Goal: Find specific page/section: Find specific page/section

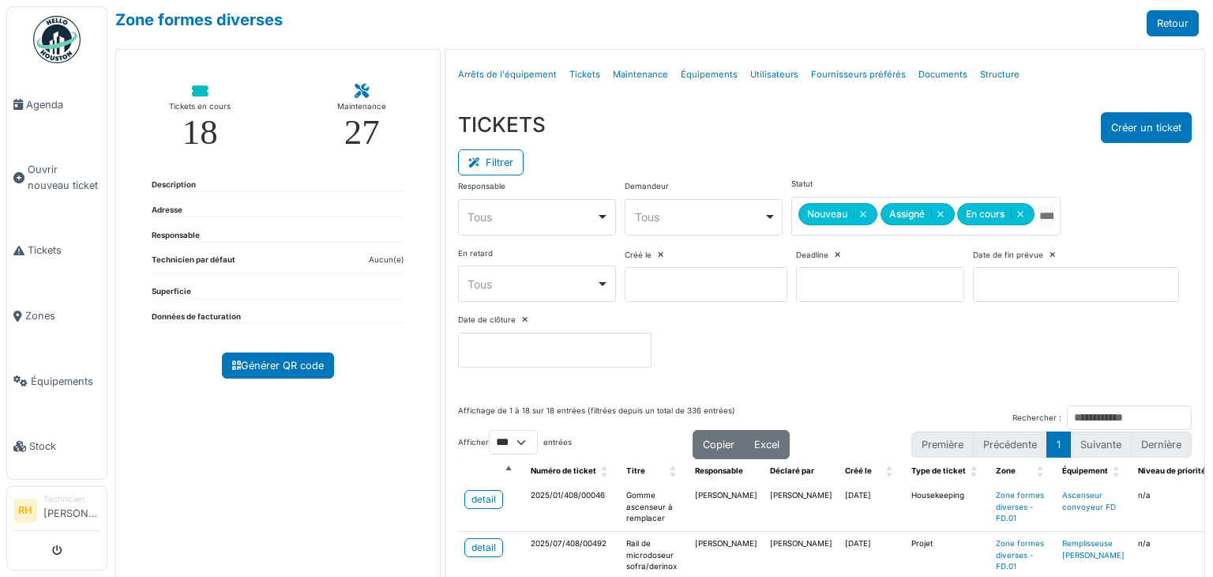
select select "***"
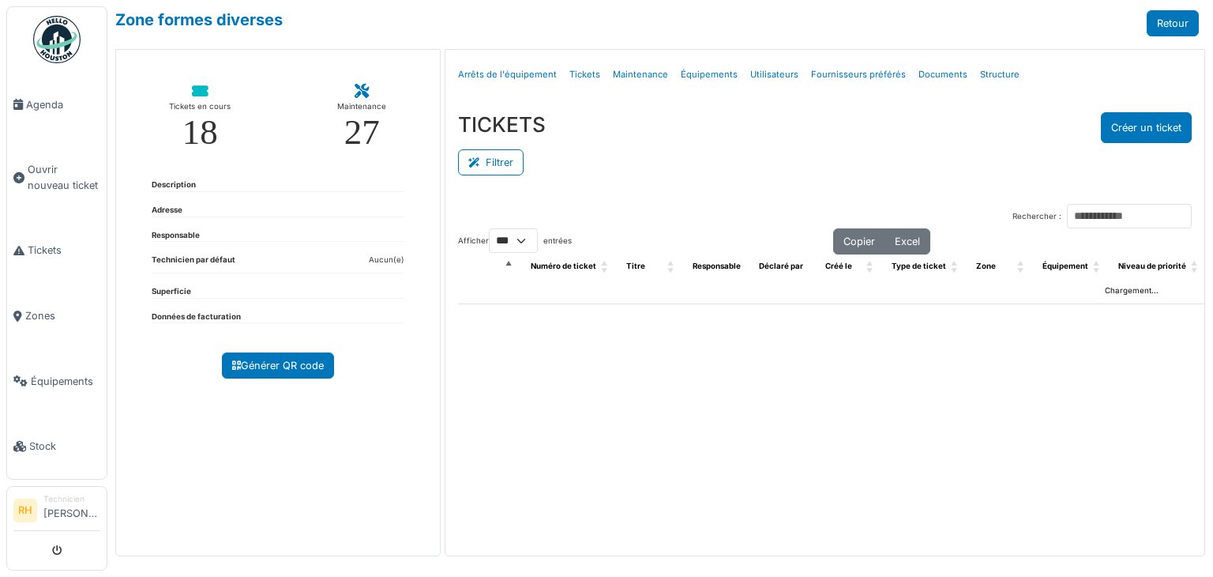
select select "***"
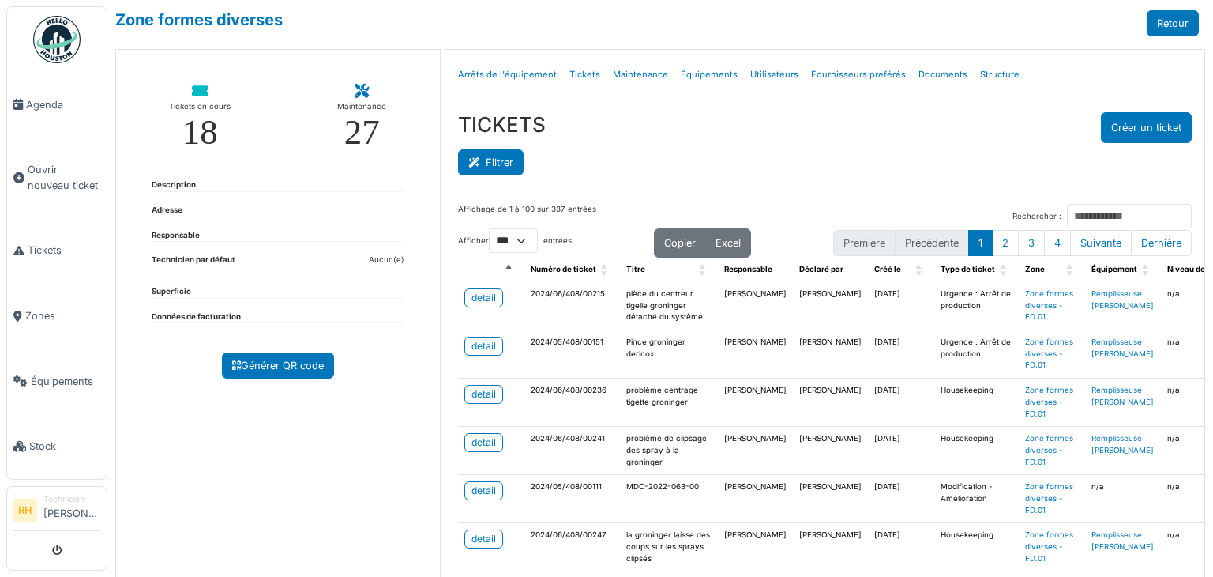
click at [508, 167] on button "Filtrer" at bounding box center [491, 162] width 66 height 26
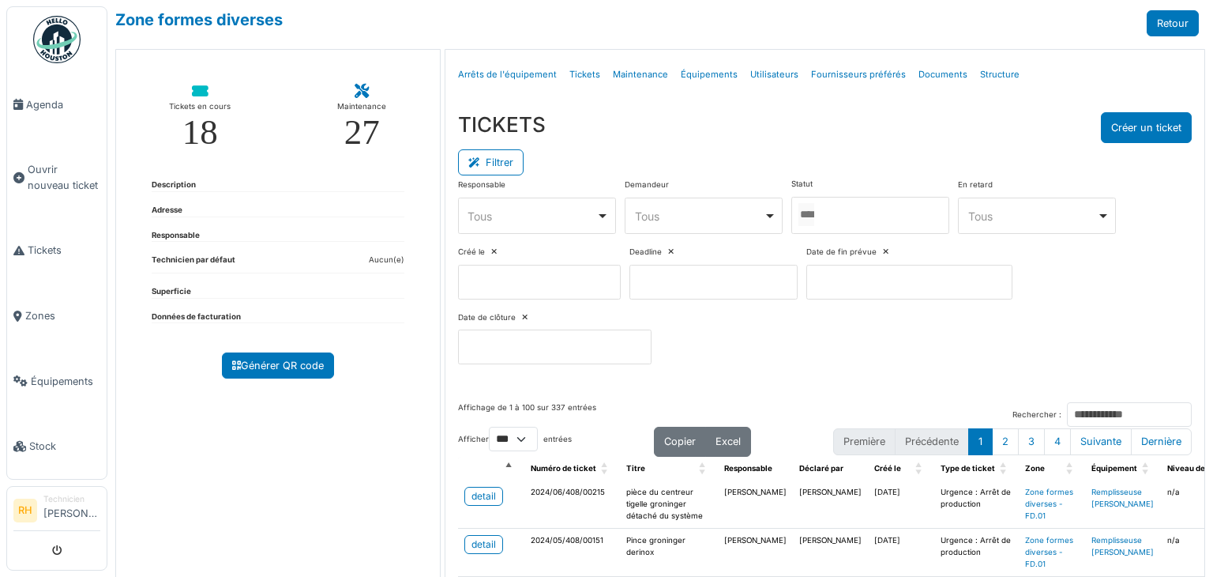
click at [882, 217] on div at bounding box center [870, 215] width 158 height 37
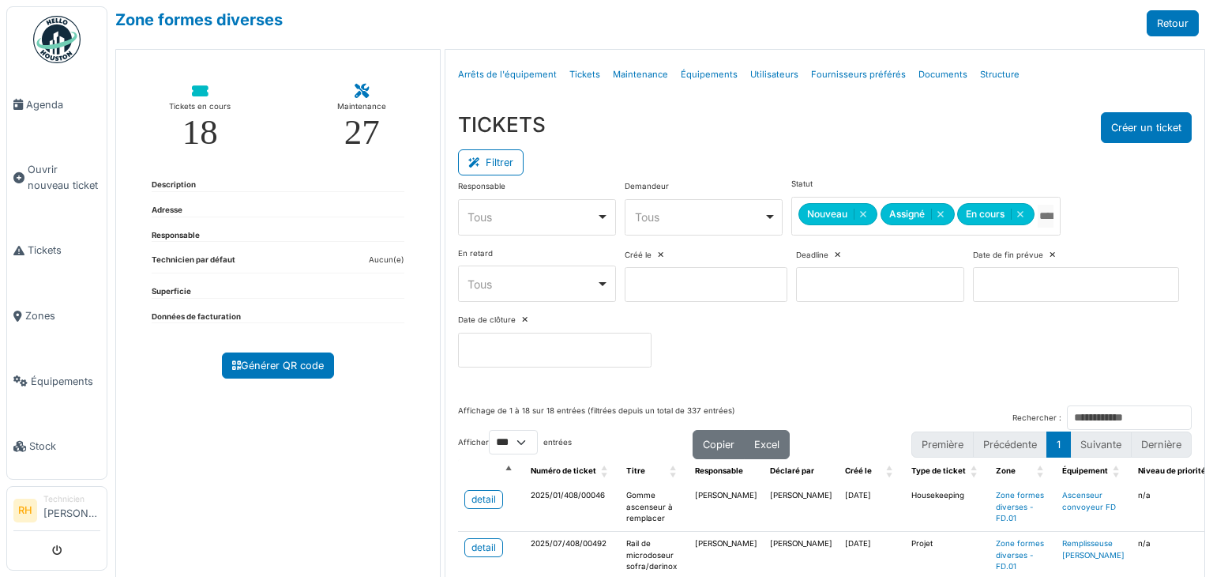
click at [894, 147] on div "Filtrer" at bounding box center [825, 161] width 734 height 36
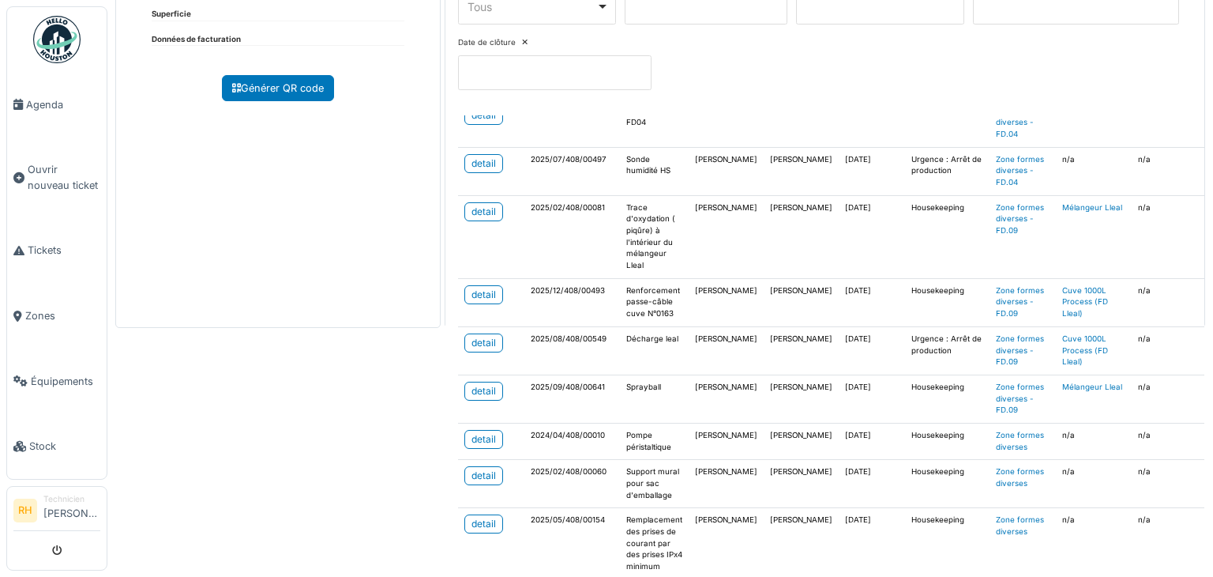
scroll to position [316, 0]
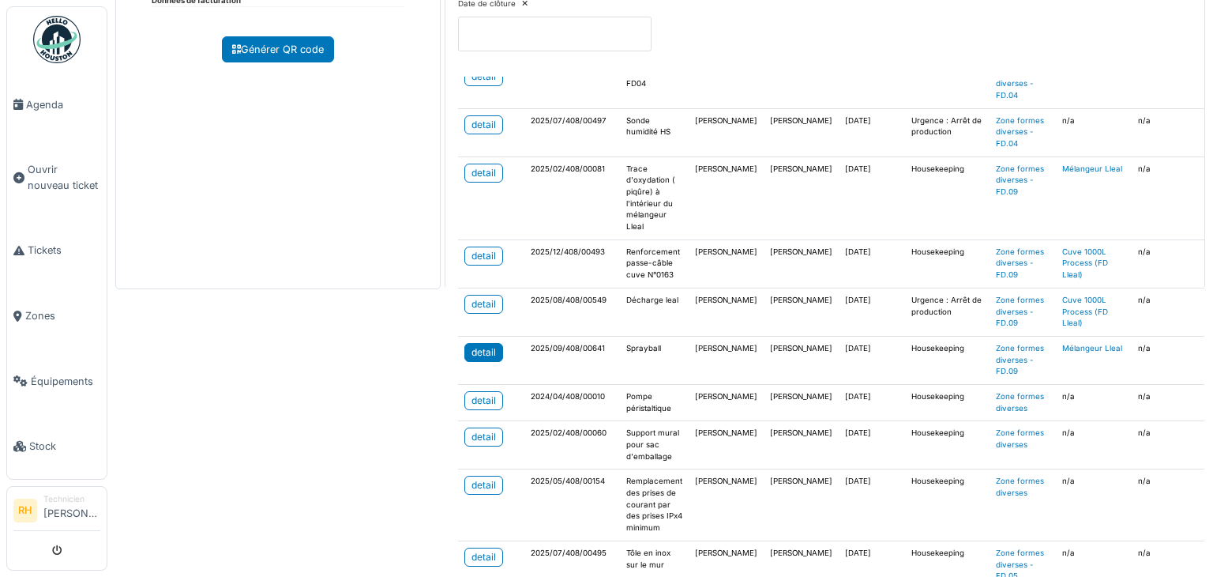
click at [481, 345] on div "detail" at bounding box center [484, 352] width 24 height 14
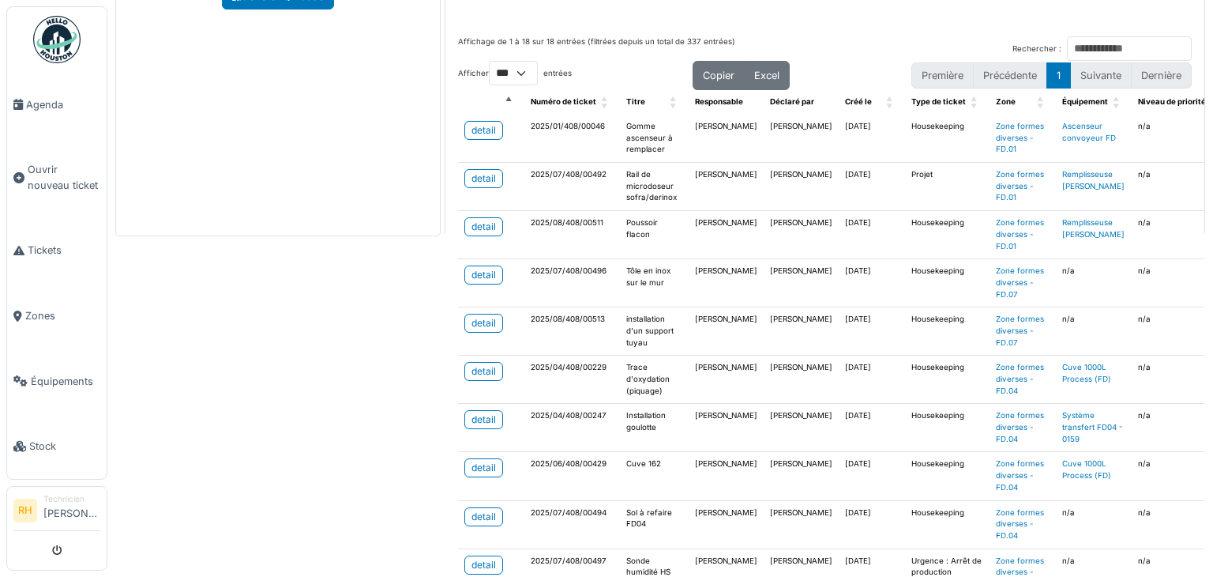
scroll to position [0, 0]
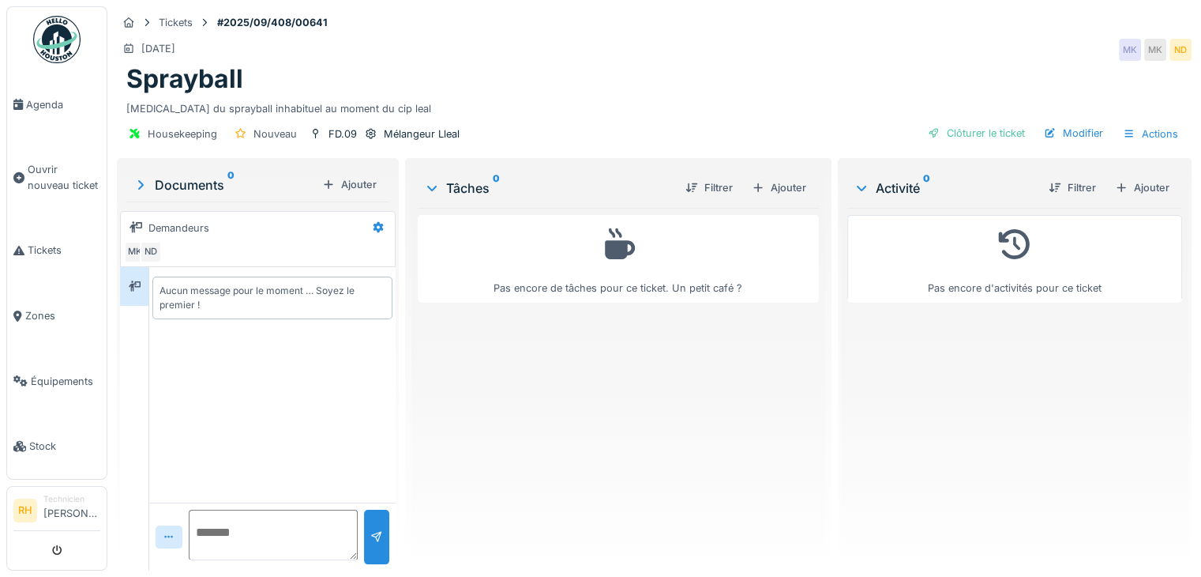
click at [513, 92] on div "Sprayball" at bounding box center [654, 79] width 1056 height 30
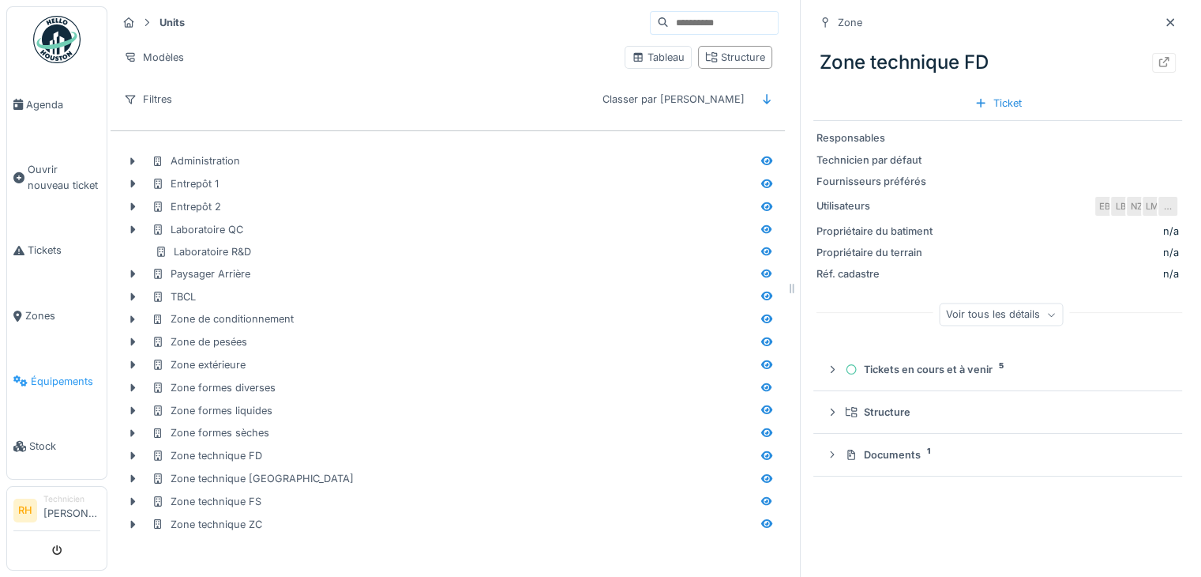
click at [51, 361] on link "Équipements" at bounding box center [57, 381] width 100 height 66
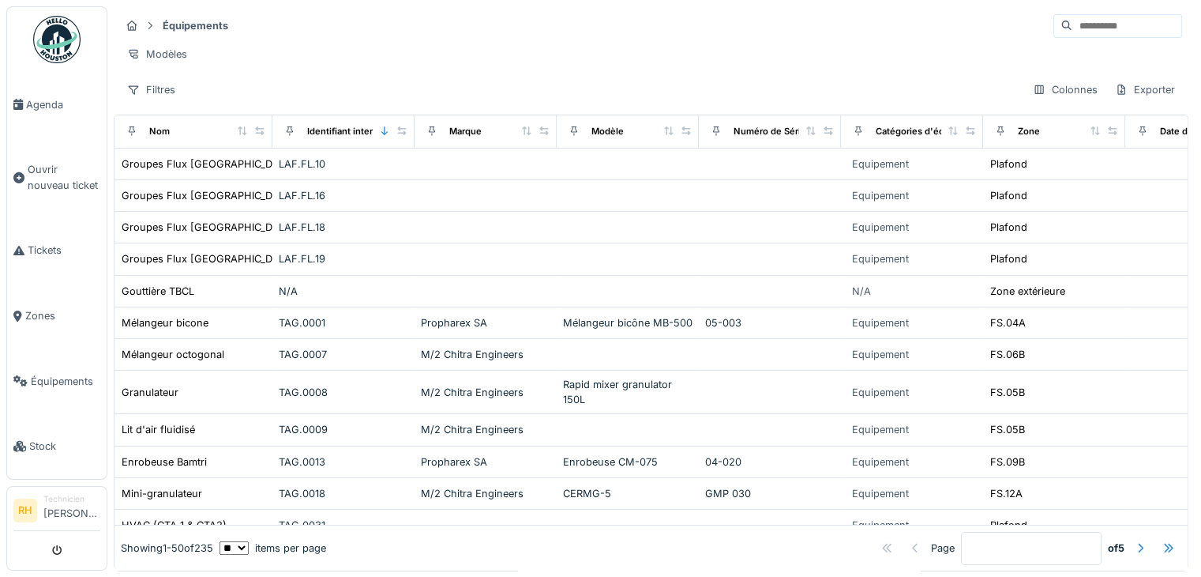
click at [1117, 19] on input at bounding box center [1127, 26] width 109 height 22
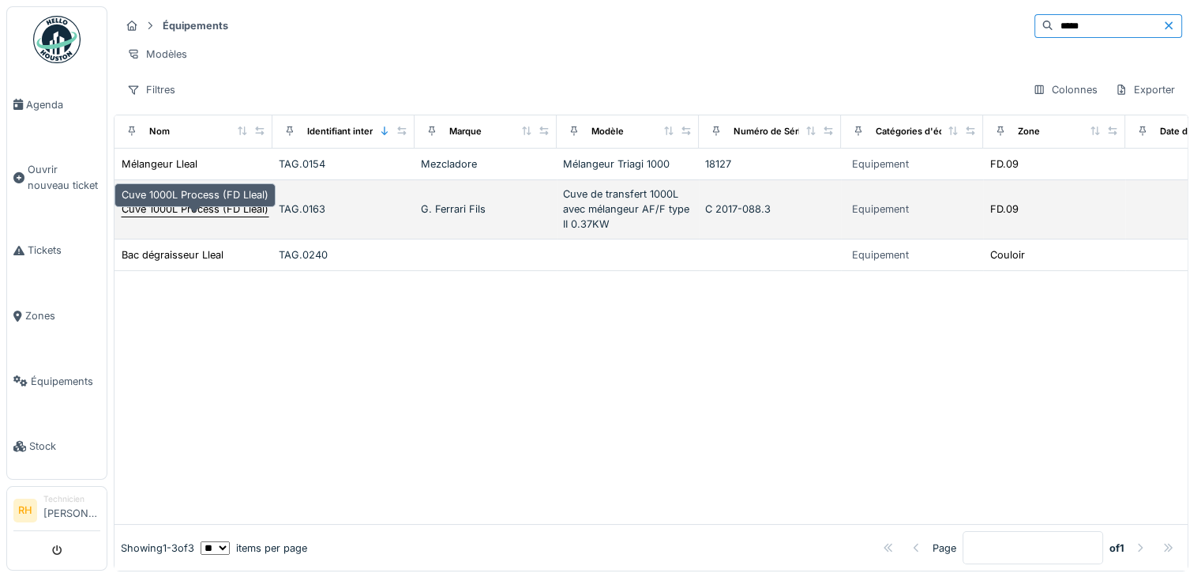
type input "*****"
click at [203, 212] on div "Cuve 1000L Process (FD Lleal)" at bounding box center [195, 208] width 147 height 15
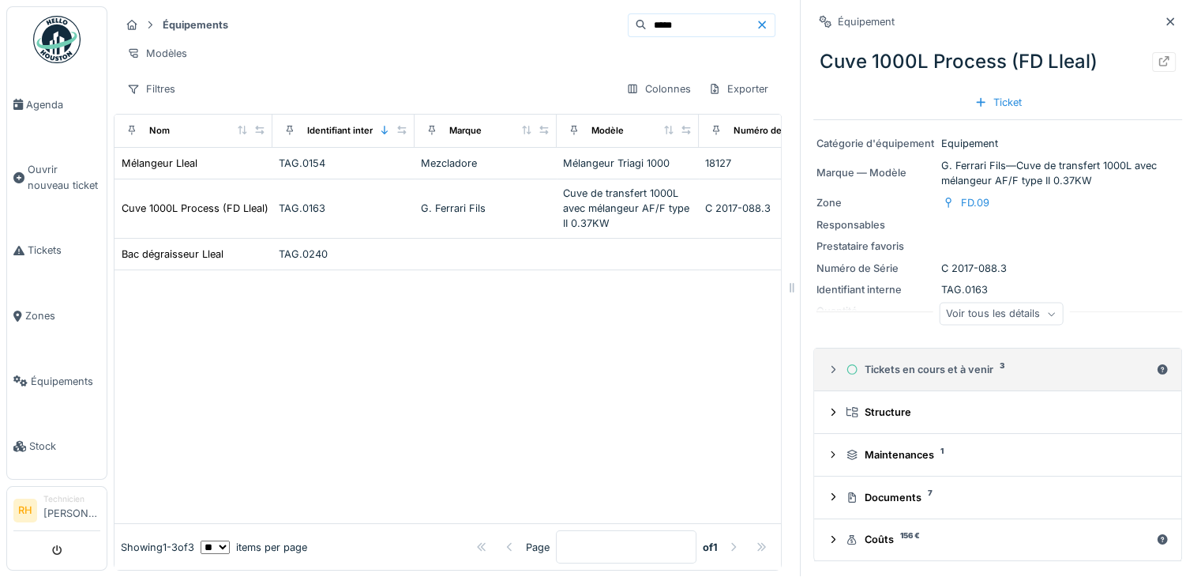
scroll to position [13, 0]
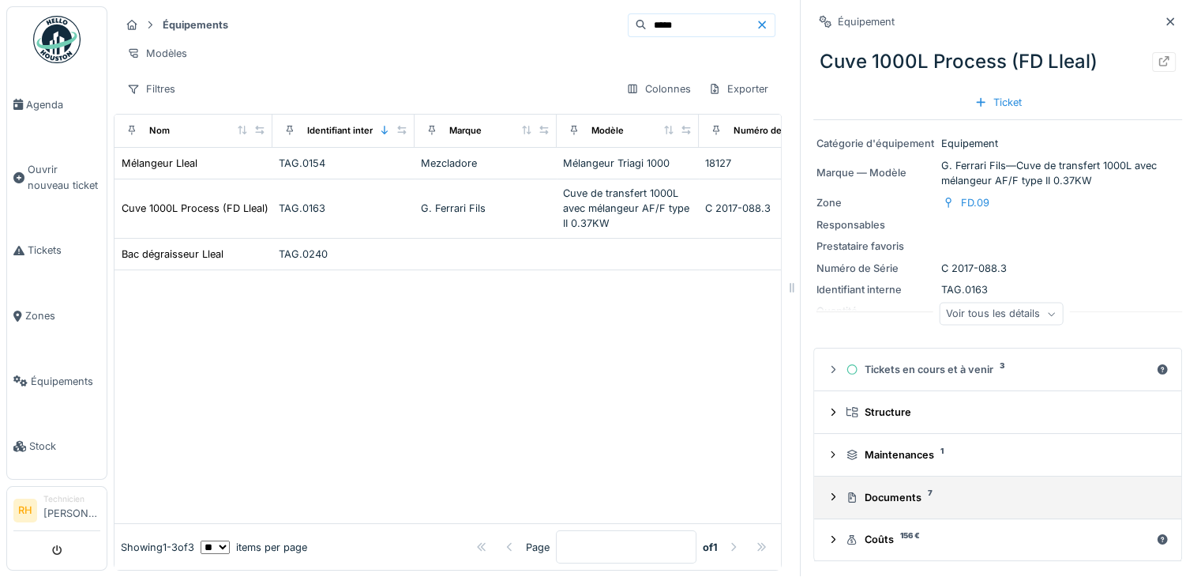
click at [827, 491] on icon at bounding box center [833, 496] width 13 height 10
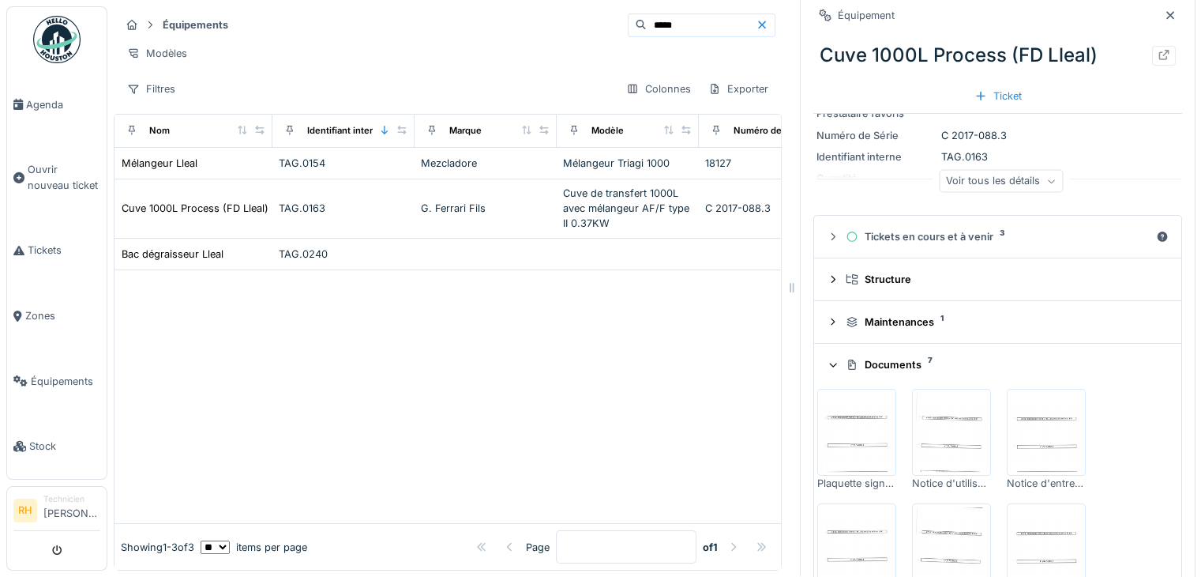
scroll to position [316, 0]
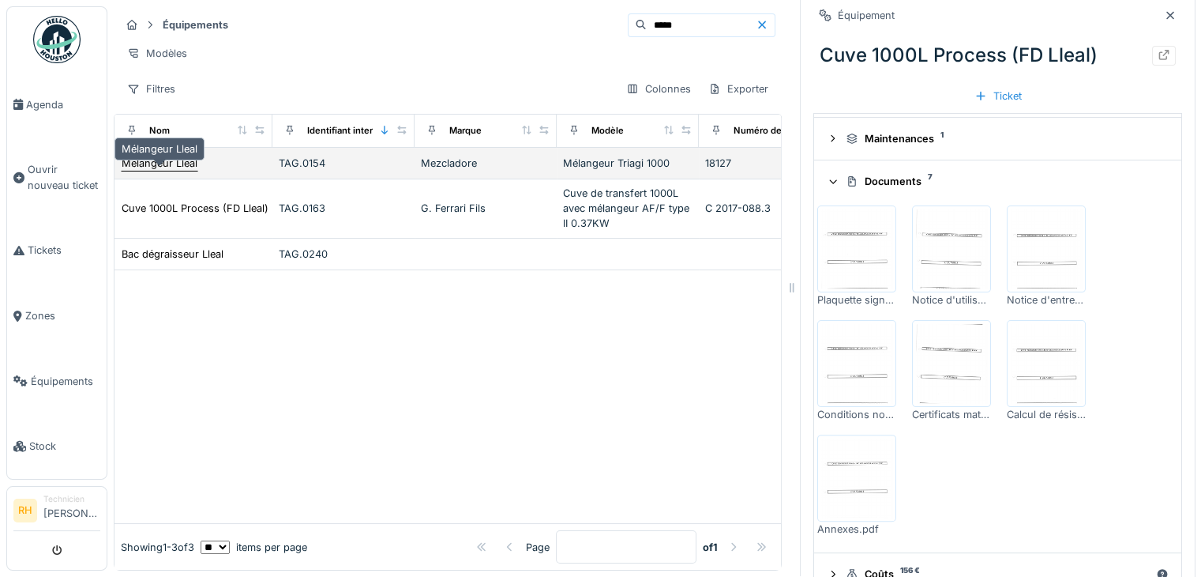
click at [159, 158] on div "Mélangeur Lleal" at bounding box center [160, 163] width 76 height 15
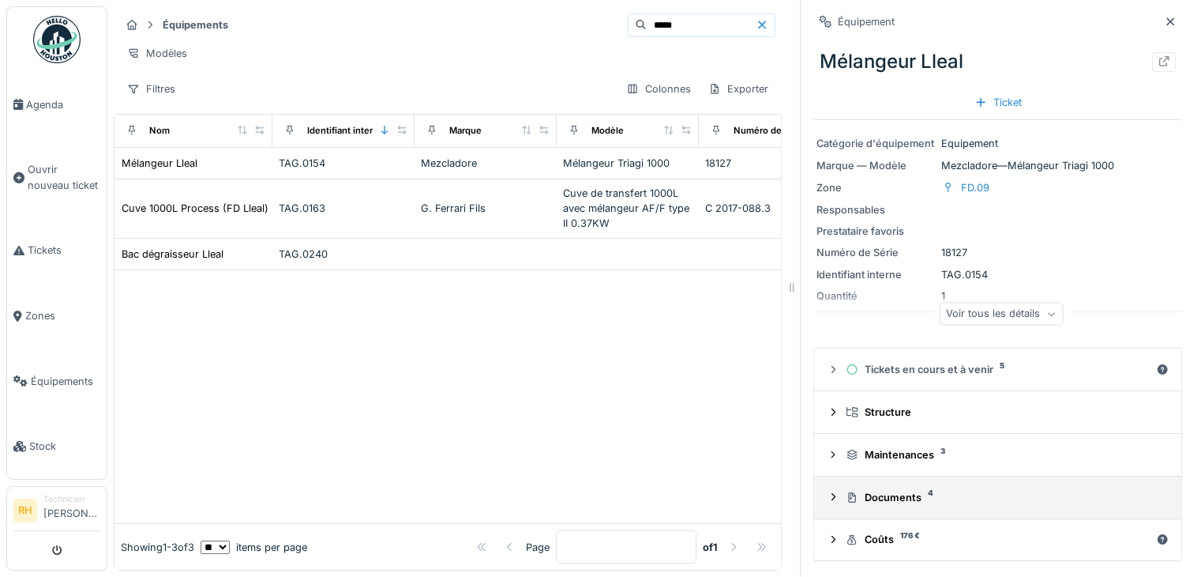
click at [828, 490] on div "Documents 4" at bounding box center [998, 497] width 342 height 15
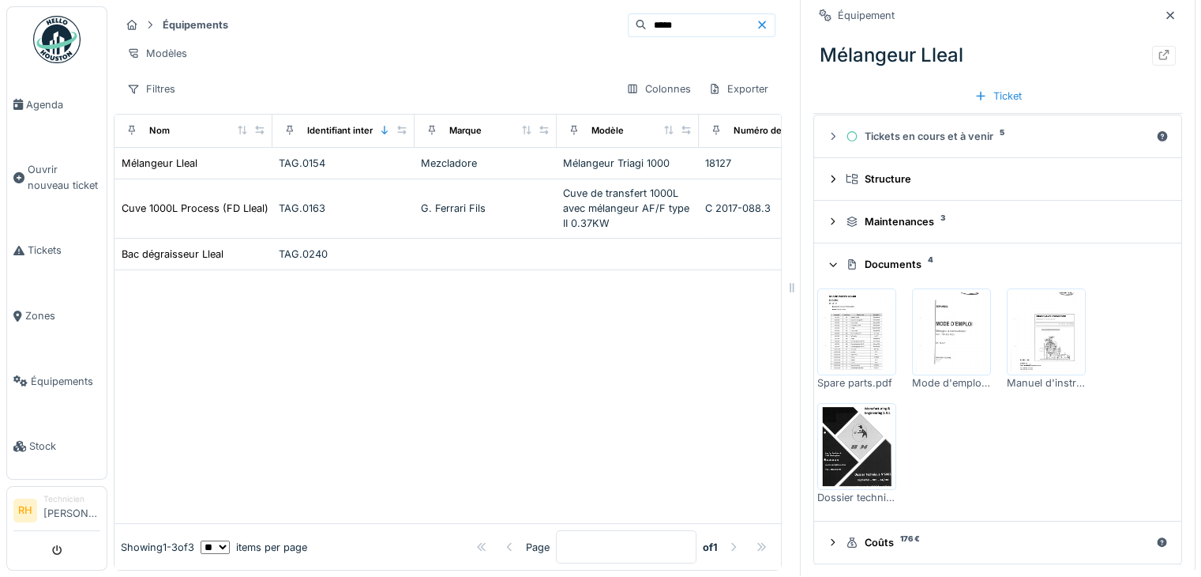
scroll to position [234, 0]
click at [835, 419] on img at bounding box center [857, 445] width 71 height 79
click at [1028, 299] on img at bounding box center [1046, 330] width 71 height 79
click at [834, 321] on img at bounding box center [857, 330] width 71 height 79
